Goal: Find specific page/section: Find specific page/section

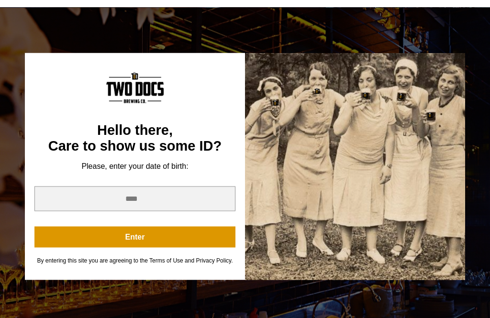
scroll to position [275, 0]
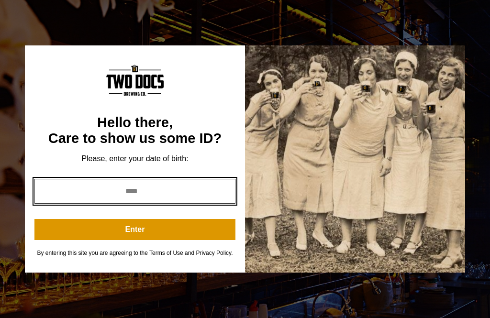
click at [184, 204] on input "year" at bounding box center [134, 191] width 201 height 25
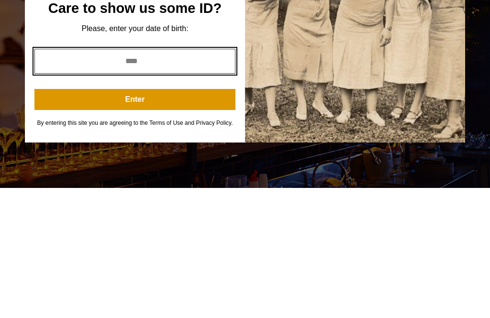
type input "****"
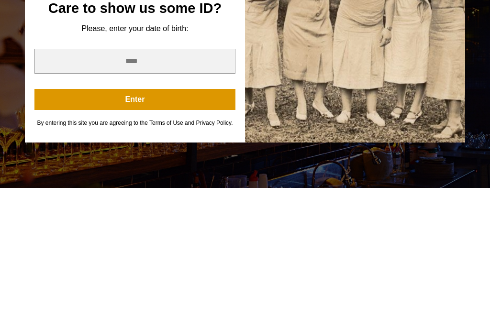
click at [192, 219] on button "Enter" at bounding box center [134, 229] width 201 height 21
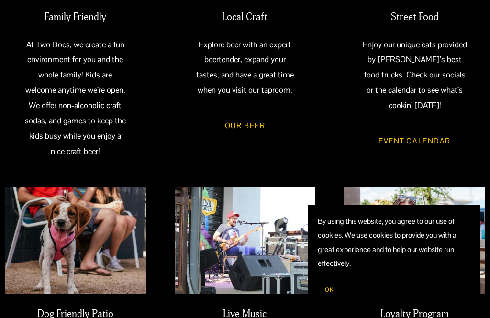
scroll to position [390, 0]
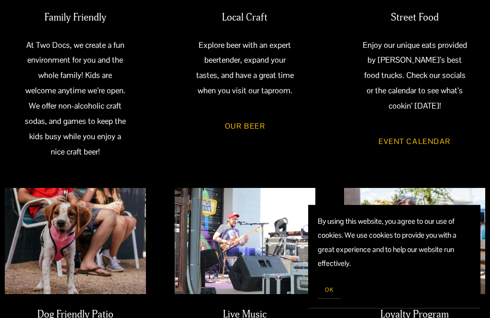
click at [407, 137] on link "Event Calendar" at bounding box center [414, 141] width 102 height 27
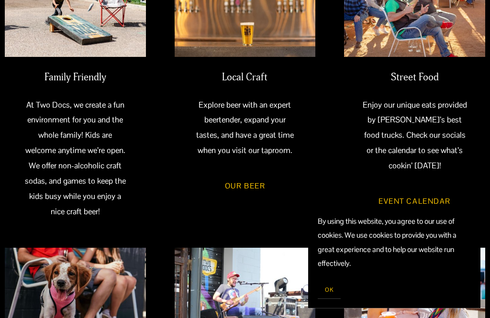
scroll to position [333, 0]
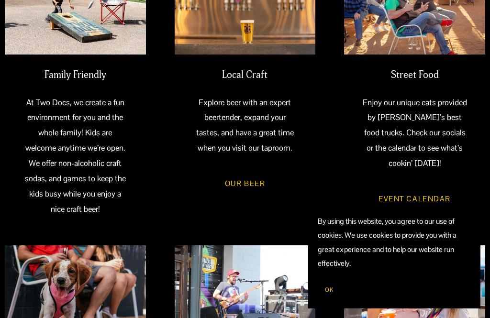
click at [331, 294] on span "OK" at bounding box center [329, 290] width 9 height 8
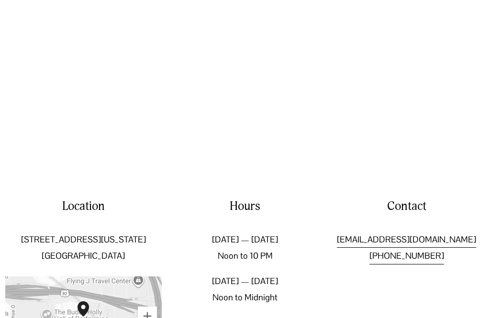
scroll to position [1154, 0]
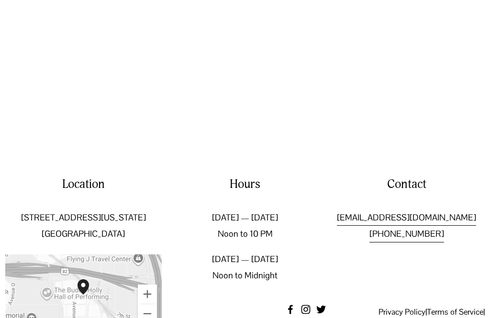
click at [120, 295] on div "To navigate, press the arrow keys." at bounding box center [83, 294] width 156 height 81
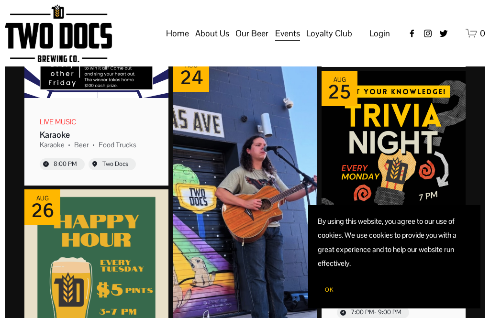
scroll to position [637, 0]
